Goal: Task Accomplishment & Management: Manage account settings

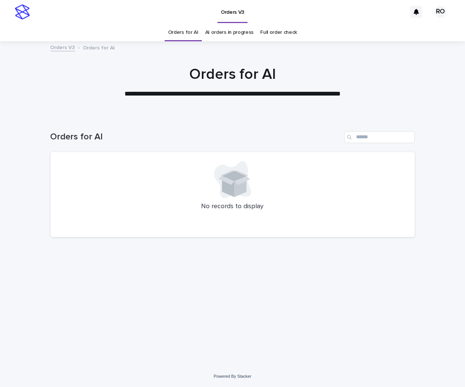
click at [240, 32] on link "AI orders in progress" at bounding box center [229, 32] width 49 height 17
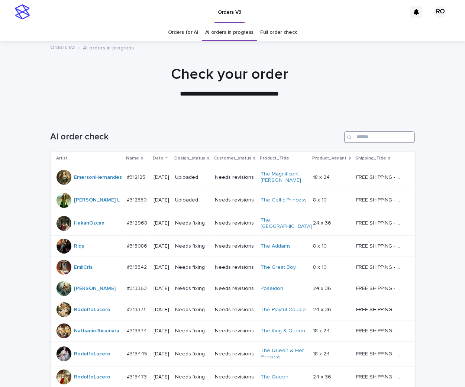
click at [365, 134] on input "Search" at bounding box center [379, 137] width 71 height 12
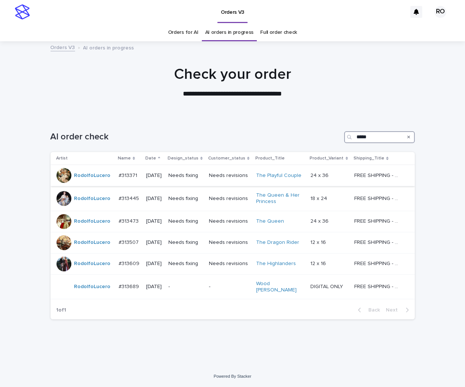
type input "*****"
click at [240, 179] on p "Needs revisions" at bounding box center [229, 176] width 41 height 6
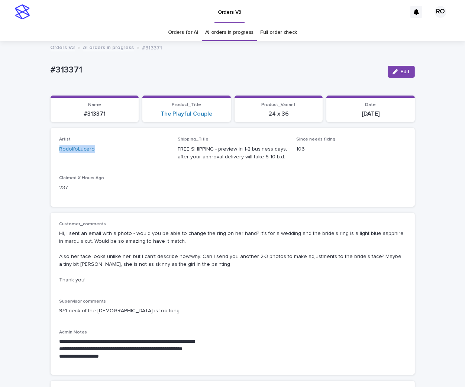
drag, startPoint x: 99, startPoint y: 154, endPoint x: 52, endPoint y: 155, distance: 46.5
click at [52, 155] on div "Artist RodolfoLucero Shipping_Title FREE SHIPPING - preview in 1-2 business day…" at bounding box center [233, 167] width 365 height 78
copy link "RodolfoLucero"
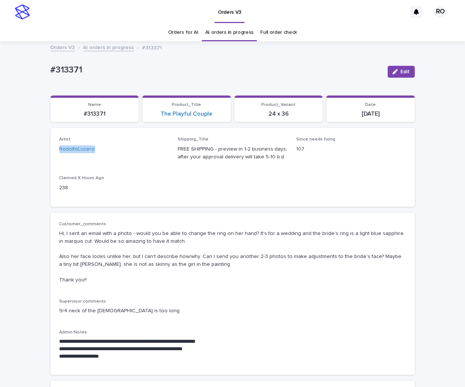
copy link "RodolfoLucero"
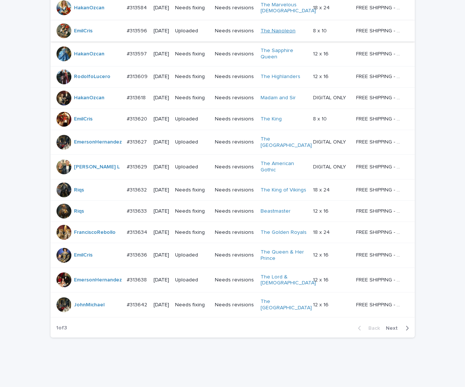
scroll to position [595, 0]
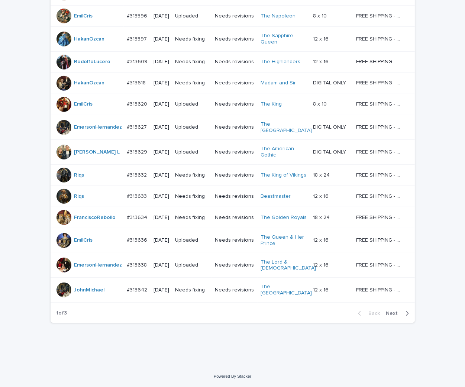
click at [388, 312] on span "Next" at bounding box center [394, 313] width 16 height 5
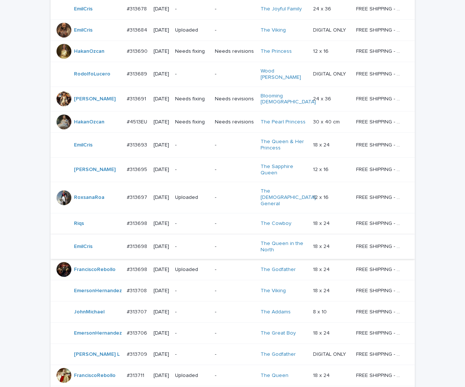
scroll to position [366, 0]
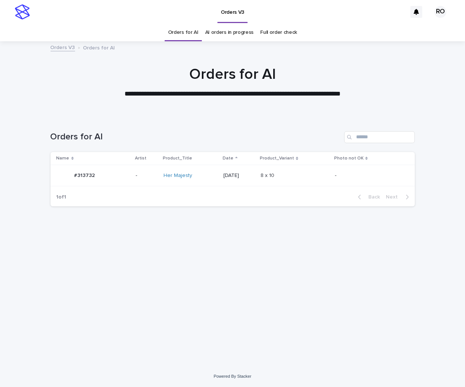
click at [207, 255] on div "Loading... Saving… Loading... Saving… Orders for AI Name Artist Product_Title D…" at bounding box center [233, 231] width 372 height 231
click at [343, 181] on div "-" at bounding box center [369, 176] width 68 height 12
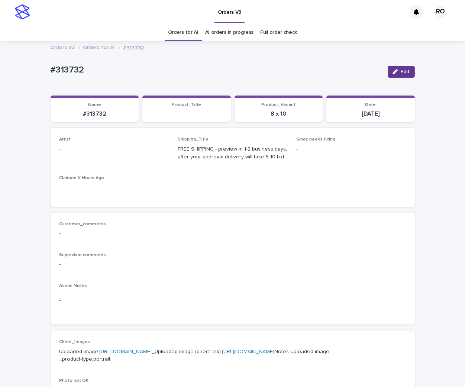
click at [404, 69] on span "Edit" at bounding box center [405, 71] width 9 height 5
click at [144, 151] on div at bounding box center [150, 152] width 13 height 7
paste input "**********"
type input "**********"
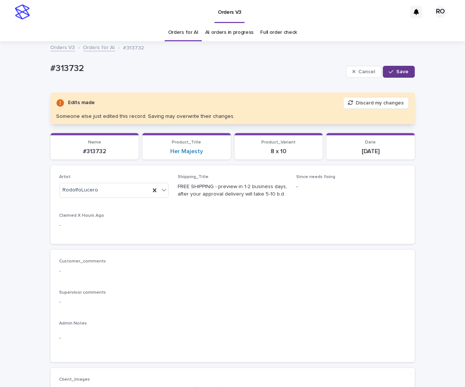
drag, startPoint x: 397, startPoint y: 72, endPoint x: 347, endPoint y: 65, distance: 51.1
click at [397, 72] on span "Save" at bounding box center [403, 71] width 12 height 5
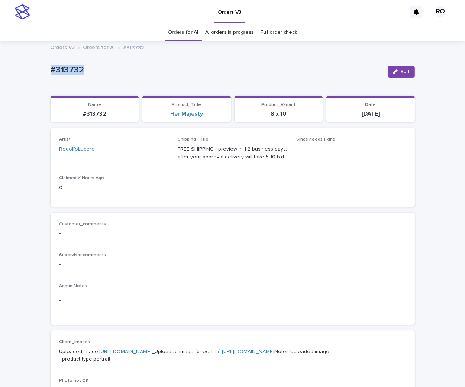
drag, startPoint x: 75, startPoint y: 69, endPoint x: 38, endPoint y: 73, distance: 37.4
click at [38, 73] on div "Loading... Saving… Loading... Saving… #313732 Edit #313732 Edit Sorry, there wa…" at bounding box center [232, 381] width 465 height 678
copy p "#313732"
drag, startPoint x: 213, startPoint y: 63, endPoint x: 287, endPoint y: 72, distance: 74.9
click at [213, 62] on div "#313732 Edit" at bounding box center [233, 72] width 365 height 30
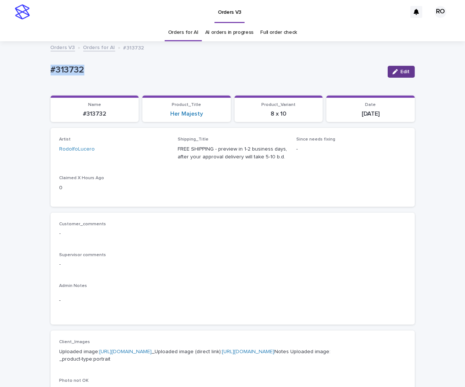
click at [396, 70] on div "button" at bounding box center [397, 71] width 8 height 5
click at [151, 151] on icon at bounding box center [154, 152] width 7 height 7
paste input "****"
type input "****"
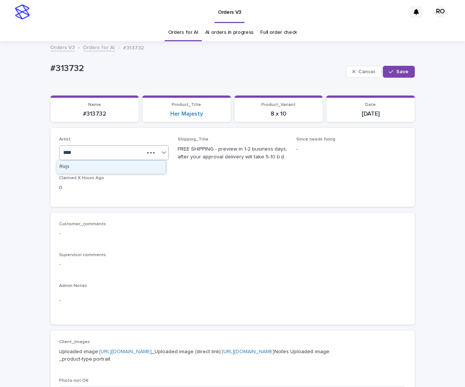
click at [141, 171] on div "Riqs" at bounding box center [111, 167] width 109 height 13
click at [396, 76] on button "Save" at bounding box center [399, 72] width 32 height 12
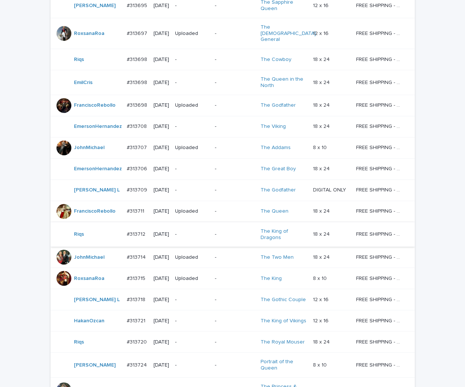
scroll to position [496, 0]
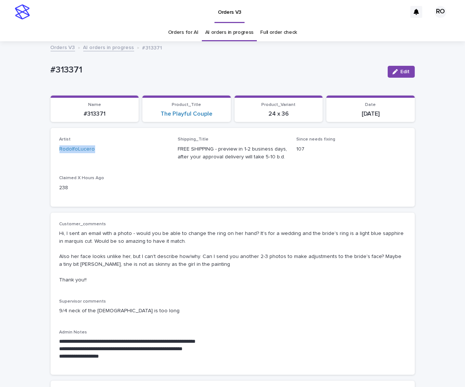
drag, startPoint x: 99, startPoint y: 153, endPoint x: 21, endPoint y: 144, distance: 78.2
copy link "RodolfoLucero"
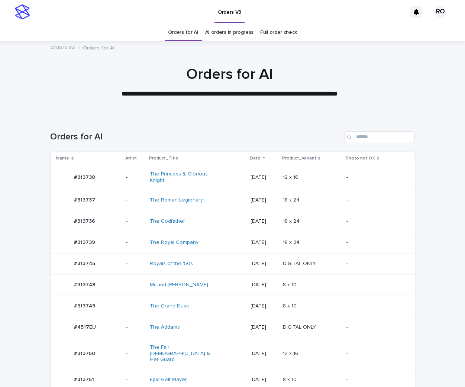
click at [344, 321] on td "DIGITAL ONLY DIGITAL ONLY" at bounding box center [312, 327] width 64 height 21
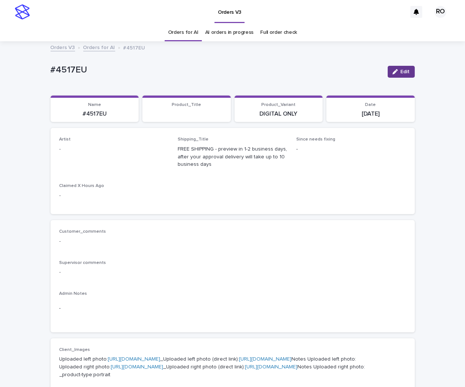
drag, startPoint x: 402, startPoint y: 71, endPoint x: 128, endPoint y: 161, distance: 288.4
click at [402, 70] on span "Edit" at bounding box center [405, 71] width 9 height 5
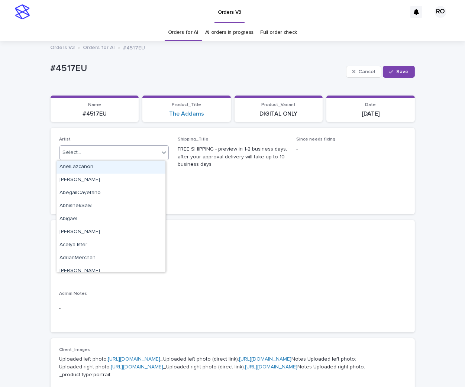
paste input "**********"
type input "**********"
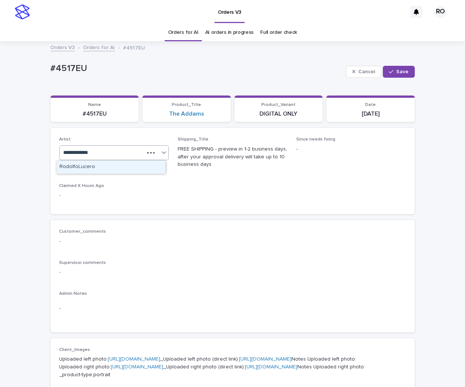
click at [125, 168] on div "RodolfoLucero" at bounding box center [111, 167] width 109 height 13
click at [400, 71] on span "Save" at bounding box center [403, 71] width 12 height 5
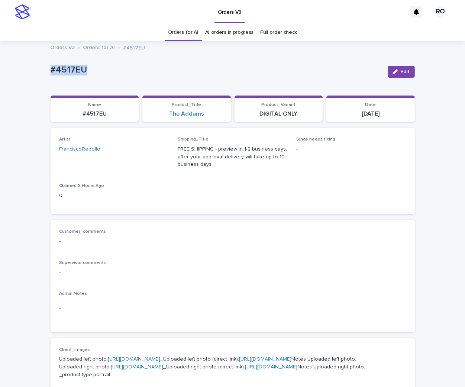
drag, startPoint x: 87, startPoint y: 72, endPoint x: 45, endPoint y: 71, distance: 42.0
click at [47, 71] on div "Loading... Saving… Loading... Saving… #4517EU Edit #4517EU Edit Sorry, there wa…" at bounding box center [233, 379] width 372 height 674
copy p "#4517EU"
drag, startPoint x: 362, startPoint y: 248, endPoint x: 356, endPoint y: 226, distance: 22.6
click at [361, 247] on div "Customer_comments -" at bounding box center [233, 240] width 347 height 22
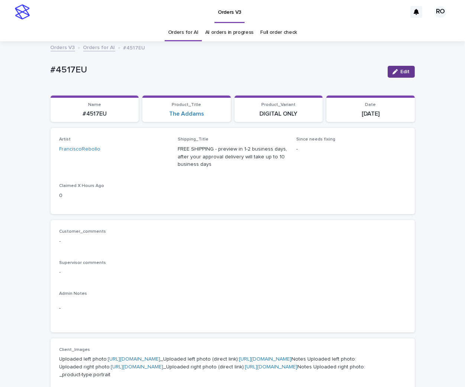
drag, startPoint x: 392, startPoint y: 73, endPoint x: 261, endPoint y: 127, distance: 142.6
click at [393, 73] on icon "button" at bounding box center [395, 71] width 5 height 5
click at [160, 151] on div at bounding box center [164, 152] width 9 height 13
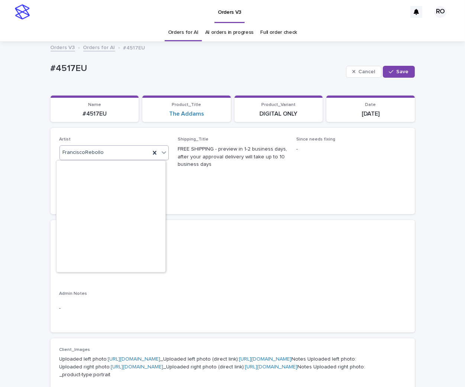
scroll to position [1745, 0]
paste input "**********"
type input "**********"
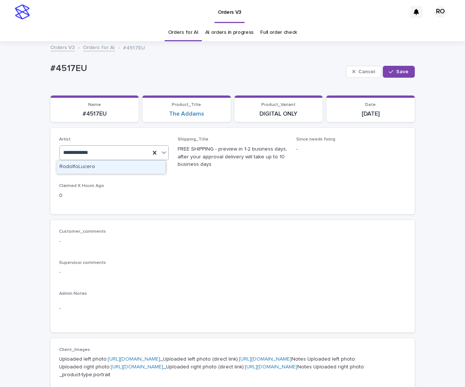
click at [141, 166] on div "RodolfoLucero" at bounding box center [111, 167] width 109 height 13
click at [394, 72] on div "button" at bounding box center [392, 71] width 7 height 5
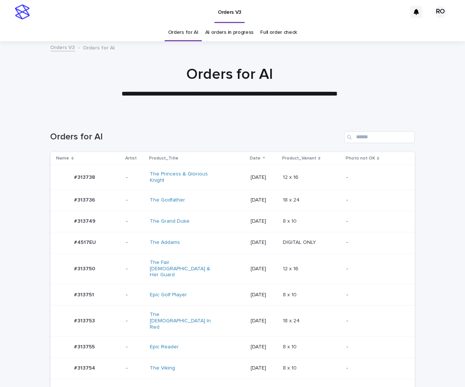
click at [340, 289] on div "8 x 10 8 x 10" at bounding box center [312, 295] width 58 height 12
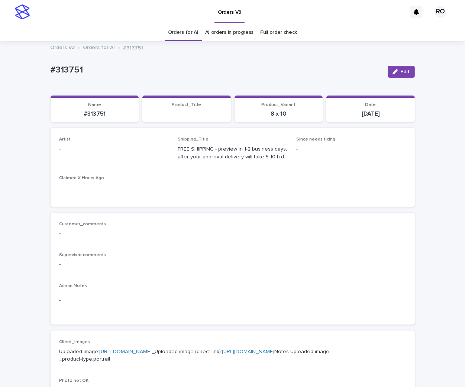
drag, startPoint x: 398, startPoint y: 71, endPoint x: 157, endPoint y: 161, distance: 257.6
click at [397, 71] on button "Edit" at bounding box center [401, 72] width 27 height 12
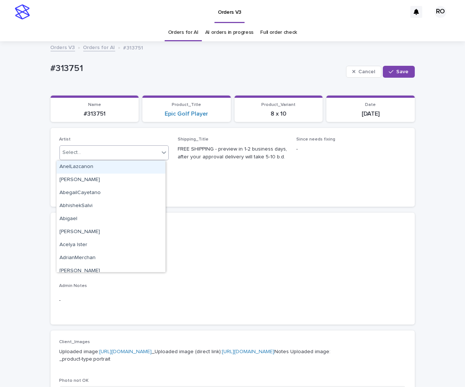
paste input "**********"
type input "**********"
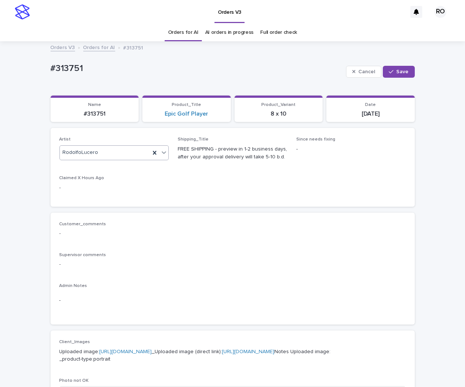
click at [389, 73] on icon "button" at bounding box center [391, 71] width 4 height 5
click at [331, 54] on div "#313751 Edit #313751 Edit Sorry, there was an error saving your record. Please …" at bounding box center [233, 362] width 365 height 641
drag, startPoint x: 81, startPoint y: 67, endPoint x: 40, endPoint y: 71, distance: 40.8
click at [40, 71] on div "Loading... Saving… Loading... Saving… #313751 Edit #313751 Edit Sorry, there wa…" at bounding box center [232, 381] width 465 height 678
copy p "#313751"
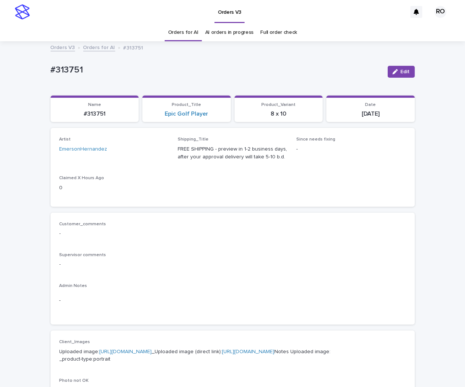
drag, startPoint x: 379, startPoint y: 211, endPoint x: 379, endPoint y: 205, distance: 6.0
click at [379, 211] on div "Loading... Saving… Artist EmersonHernandez Shipping_Title FREE SHIPPING - previ…" at bounding box center [233, 170] width 365 height 84
drag, startPoint x: 399, startPoint y: 69, endPoint x: 199, endPoint y: 159, distance: 219.4
click at [401, 70] on span "Edit" at bounding box center [405, 71] width 9 height 5
click at [160, 151] on icon at bounding box center [163, 152] width 7 height 7
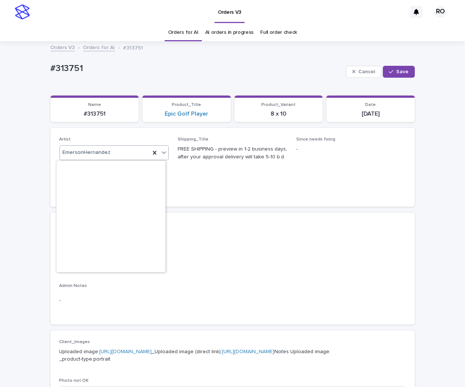
scroll to position [1536, 0]
paste input "**********"
type input "**********"
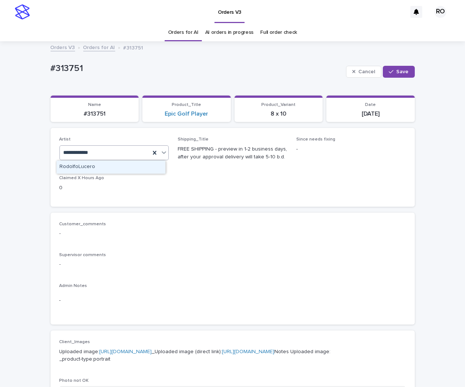
scroll to position [0, 0]
click at [139, 165] on div "RodolfoLucero" at bounding box center [111, 167] width 109 height 13
click at [388, 74] on button "Save" at bounding box center [399, 72] width 32 height 12
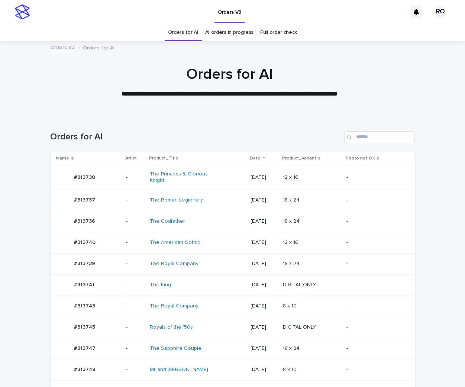
click at [381, 299] on td "-" at bounding box center [379, 306] width 71 height 21
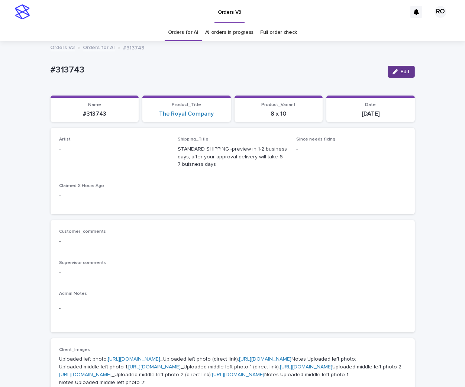
drag, startPoint x: 402, startPoint y: 72, endPoint x: 182, endPoint y: 140, distance: 231.1
click at [403, 73] on span "Edit" at bounding box center [405, 71] width 9 height 5
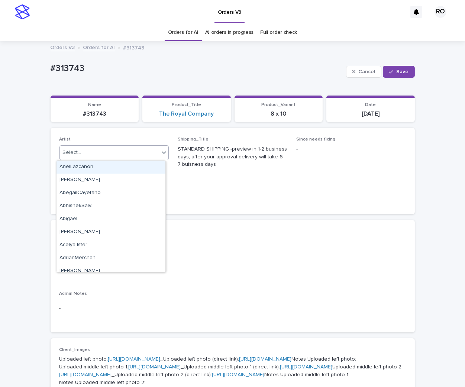
paste input "**********"
type input "**********"
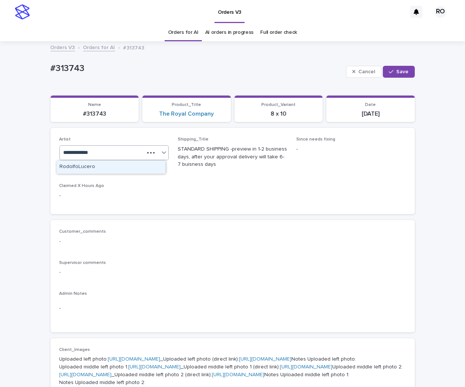
click at [125, 171] on div "RodolfoLucero" at bounding box center [111, 167] width 109 height 13
drag, startPoint x: 397, startPoint y: 70, endPoint x: 461, endPoint y: 102, distance: 72.4
click at [397, 70] on span "Save" at bounding box center [403, 71] width 12 height 5
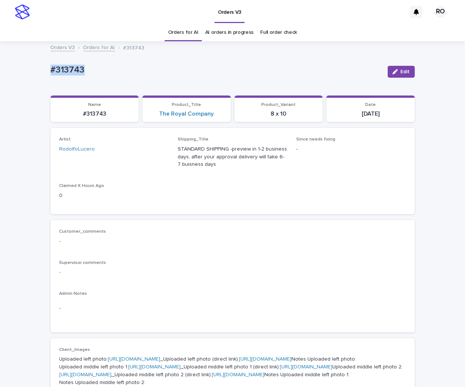
drag, startPoint x: 87, startPoint y: 71, endPoint x: 45, endPoint y: 71, distance: 42.0
copy p "#313743"
click at [217, 290] on div "Customer_comments - Supervisor comments - Admin Notes -" at bounding box center [233, 276] width 347 height 94
click at [402, 75] on button "Edit" at bounding box center [401, 72] width 27 height 12
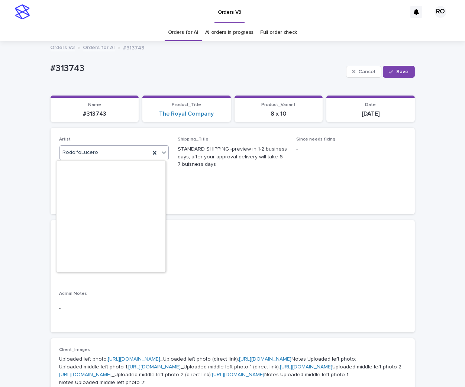
click at [135, 151] on div "RodolfoLucero" at bounding box center [105, 153] width 91 height 12
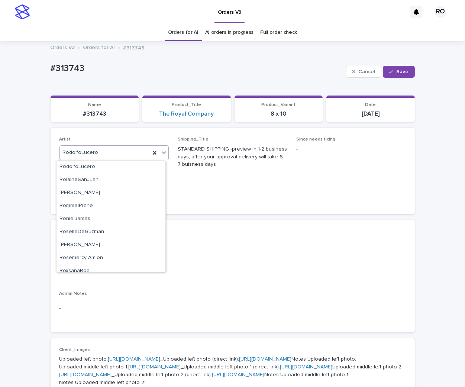
paste input "**********"
type input "**********"
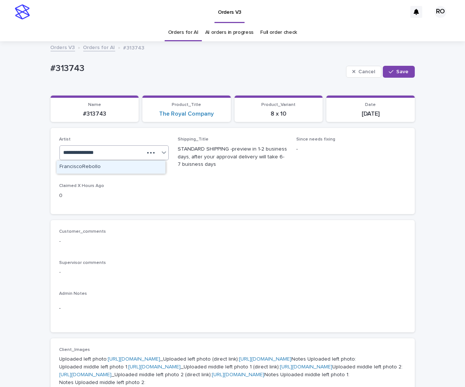
click at [128, 169] on div "FranciscoRebollo" at bounding box center [111, 167] width 109 height 13
click at [391, 76] on button "Save" at bounding box center [399, 72] width 32 height 12
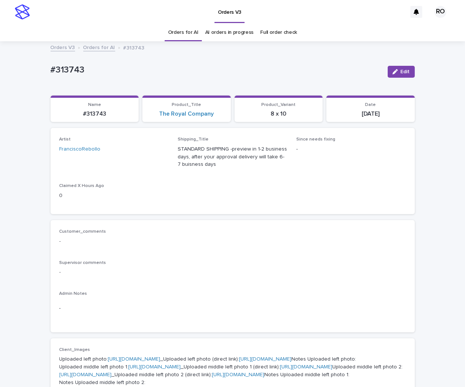
click at [180, 78] on div "#313743" at bounding box center [216, 72] width 331 height 14
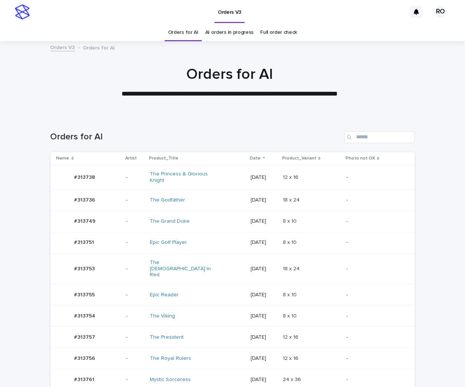
click at [298, 327] on div "Loading... Saving… Loading... Saving… Orders for AI Name Artist Product_Title D…" at bounding box center [233, 307] width 372 height 382
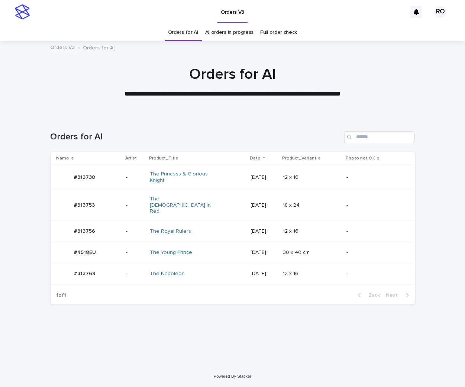
click at [340, 263] on td "12 x 16 12 x 16" at bounding box center [312, 273] width 64 height 21
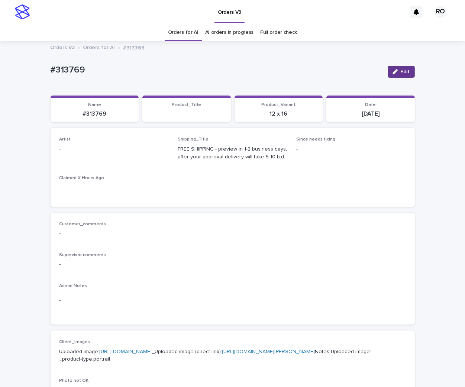
drag, startPoint x: 405, startPoint y: 71, endPoint x: 177, endPoint y: 138, distance: 237.5
click at [405, 71] on span "Edit" at bounding box center [405, 71] width 9 height 5
click at [145, 153] on div "Select..." at bounding box center [102, 153] width 85 height 12
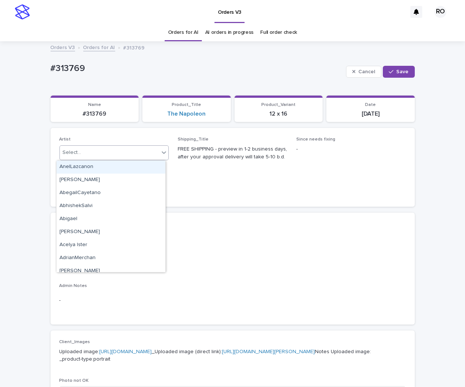
paste input "**********"
type input "**********"
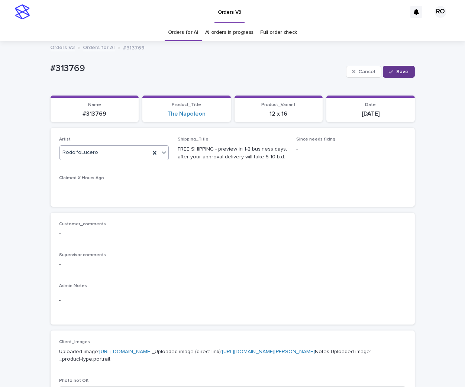
click at [401, 77] on div "Cancel Save" at bounding box center [380, 72] width 69 height 30
drag, startPoint x: 403, startPoint y: 69, endPoint x: 407, endPoint y: 69, distance: 4.1
click at [403, 69] on span "Save" at bounding box center [403, 71] width 12 height 5
drag, startPoint x: 86, startPoint y: 77, endPoint x: 46, endPoint y: 77, distance: 40.2
click at [47, 77] on div "Loading... Saving… Loading... Saving… #313769 Edit #313769 Edit Sorry, there wa…" at bounding box center [233, 371] width 372 height 659
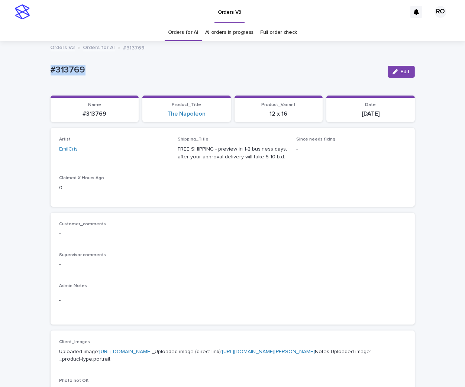
copy p "#313769"
click at [222, 195] on div "Artist EmilCris Shipping_Title FREE SHIPPING - preview in 1-2 business days, af…" at bounding box center [233, 167] width 347 height 61
click at [395, 76] on button "Edit" at bounding box center [401, 72] width 27 height 12
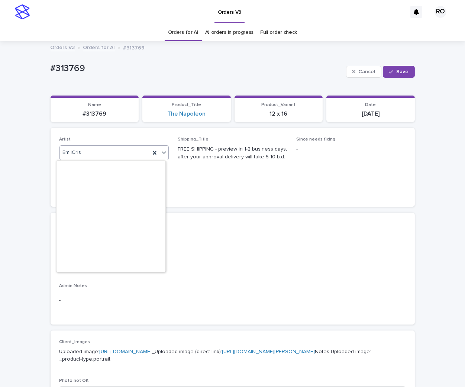
click at [127, 154] on div "EmilCris" at bounding box center [105, 153] width 91 height 12
paste input "**********"
type input "**********"
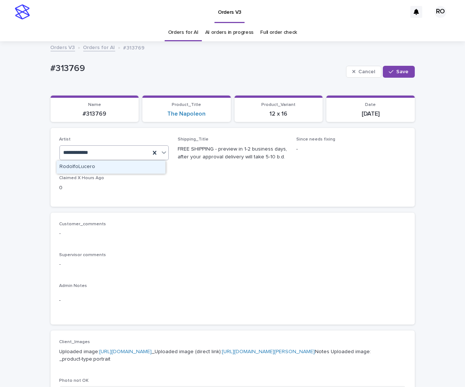
scroll to position [0, 0]
click at [122, 166] on div "RodolfoLucero" at bounding box center [111, 167] width 109 height 13
click at [392, 73] on div "button" at bounding box center [392, 71] width 7 height 5
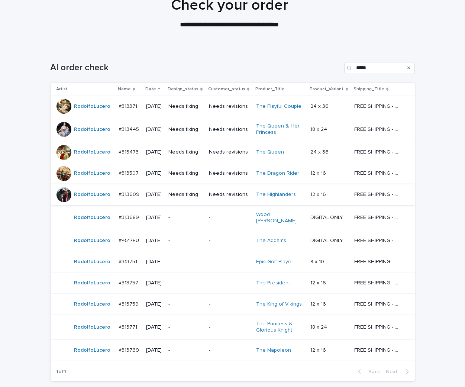
scroll to position [83, 0]
